Goal: Information Seeking & Learning: Compare options

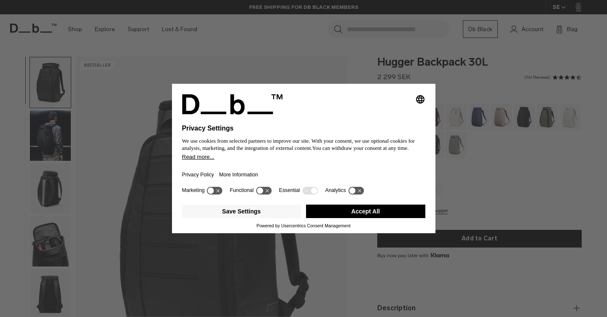
click at [344, 214] on button "Accept All" at bounding box center [365, 211] width 119 height 13
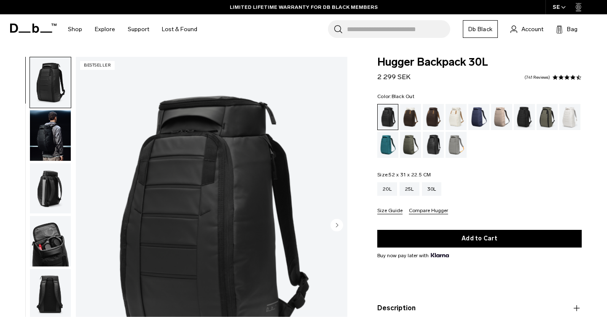
scroll to position [21, 0]
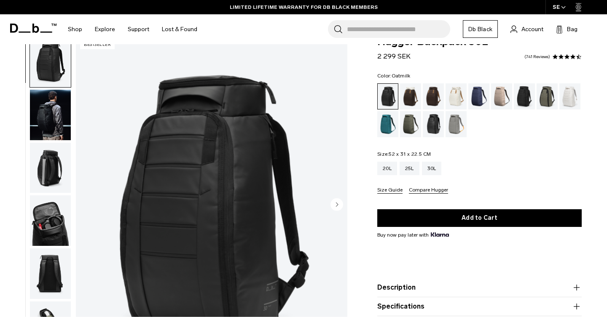
click at [458, 95] on div "Oatmilk" at bounding box center [457, 96] width 22 height 26
